Goal: Task Accomplishment & Management: Manage account settings

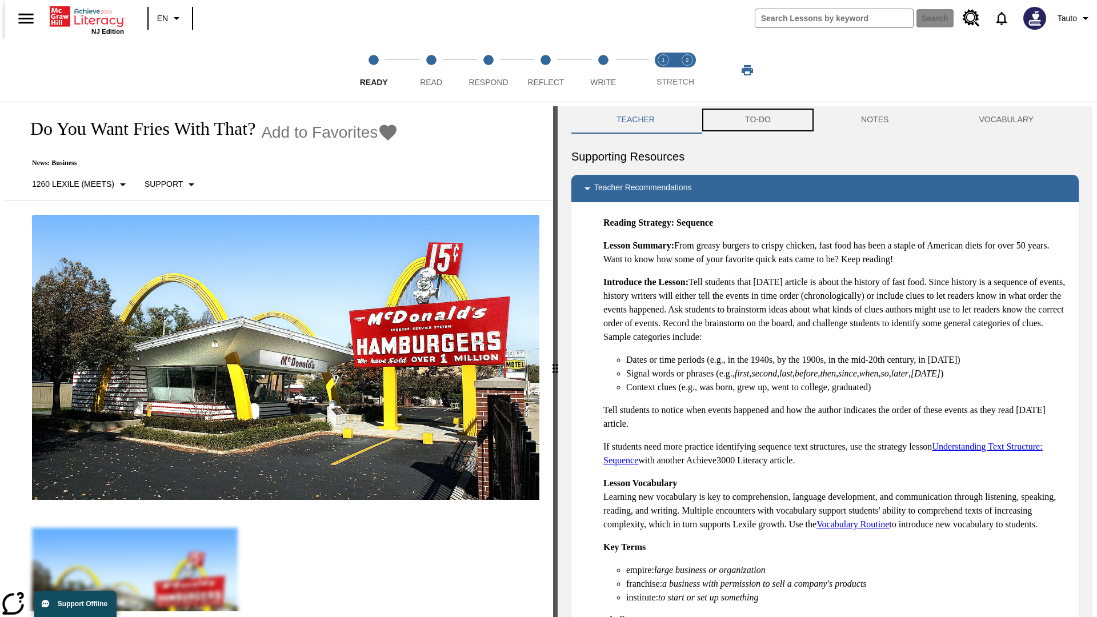
click at [757, 120] on button "TO-DO" at bounding box center [758, 119] width 116 height 27
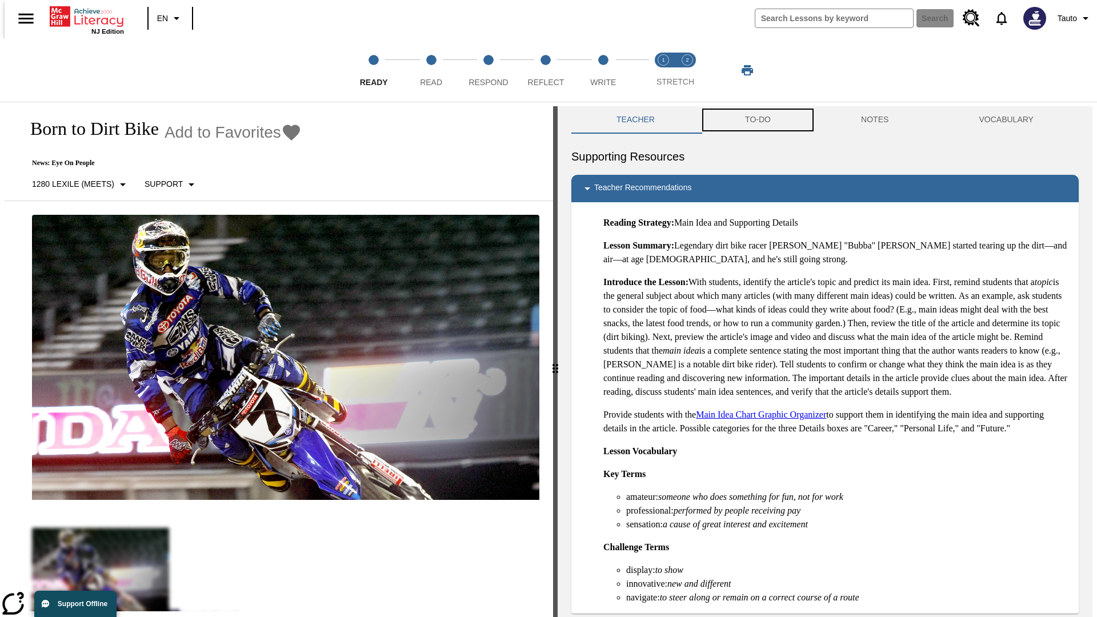
click at [757, 120] on button "TO-DO" at bounding box center [758, 119] width 116 height 27
